Goal: Transaction & Acquisition: Obtain resource

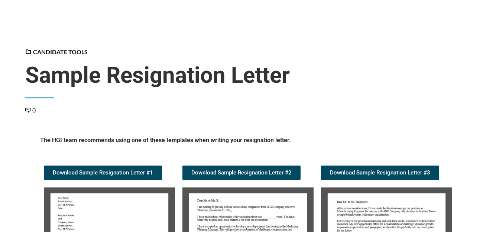
scroll to position [147, 0]
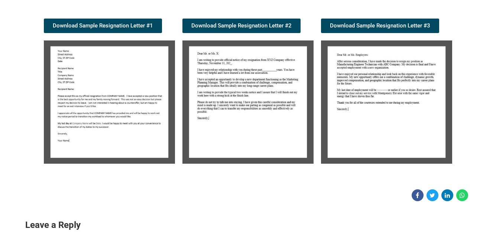
click at [103, 115] on img at bounding box center [109, 101] width 131 height 123
click at [112, 93] on img at bounding box center [109, 101] width 131 height 123
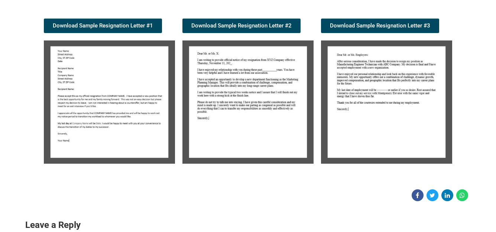
click at [112, 93] on img at bounding box center [109, 101] width 131 height 123
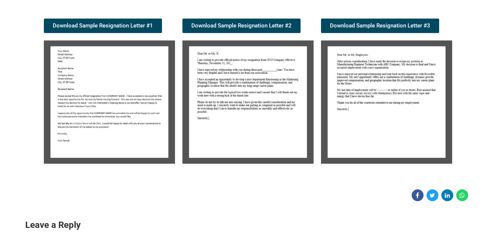
click at [113, 92] on img at bounding box center [109, 101] width 131 height 123
click at [364, 65] on img at bounding box center [386, 101] width 131 height 123
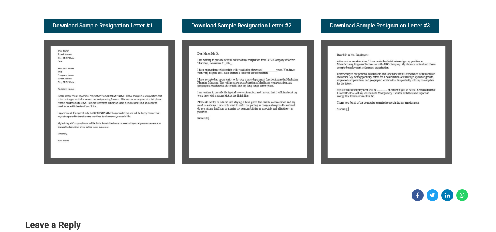
click at [364, 65] on img at bounding box center [386, 101] width 131 height 123
click at [367, 24] on span "Download Sample Resignation Letter #3" at bounding box center [380, 26] width 100 height 6
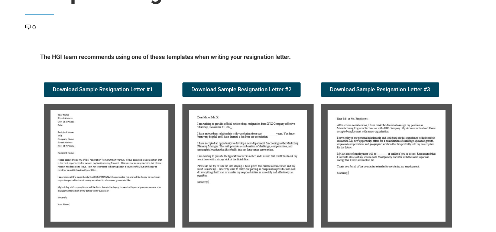
scroll to position [74, 0]
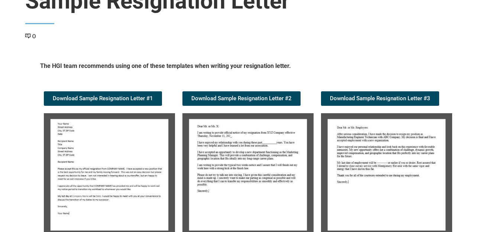
click at [105, 183] on img at bounding box center [109, 174] width 131 height 123
click at [105, 96] on span "Download Sample Resignation Letter #1" at bounding box center [103, 99] width 100 height 6
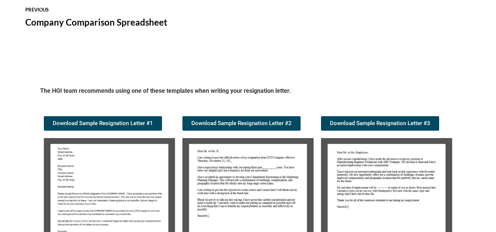
scroll to position [757, 0]
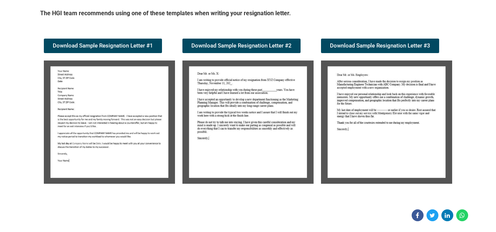
scroll to position [147, 0]
